Goal: Information Seeking & Learning: Learn about a topic

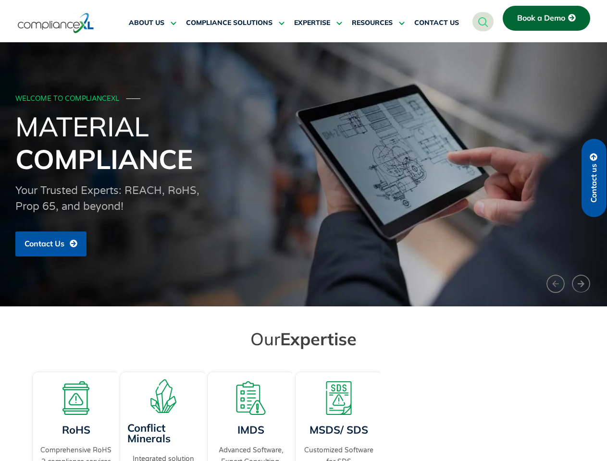
click at [378, 23] on span "RESOURCES" at bounding box center [372, 23] width 41 height 9
click at [303, 174] on h1 "Material Compliance" at bounding box center [303, 142] width 577 height 65
